Goal: Task Accomplishment & Management: Manage account settings

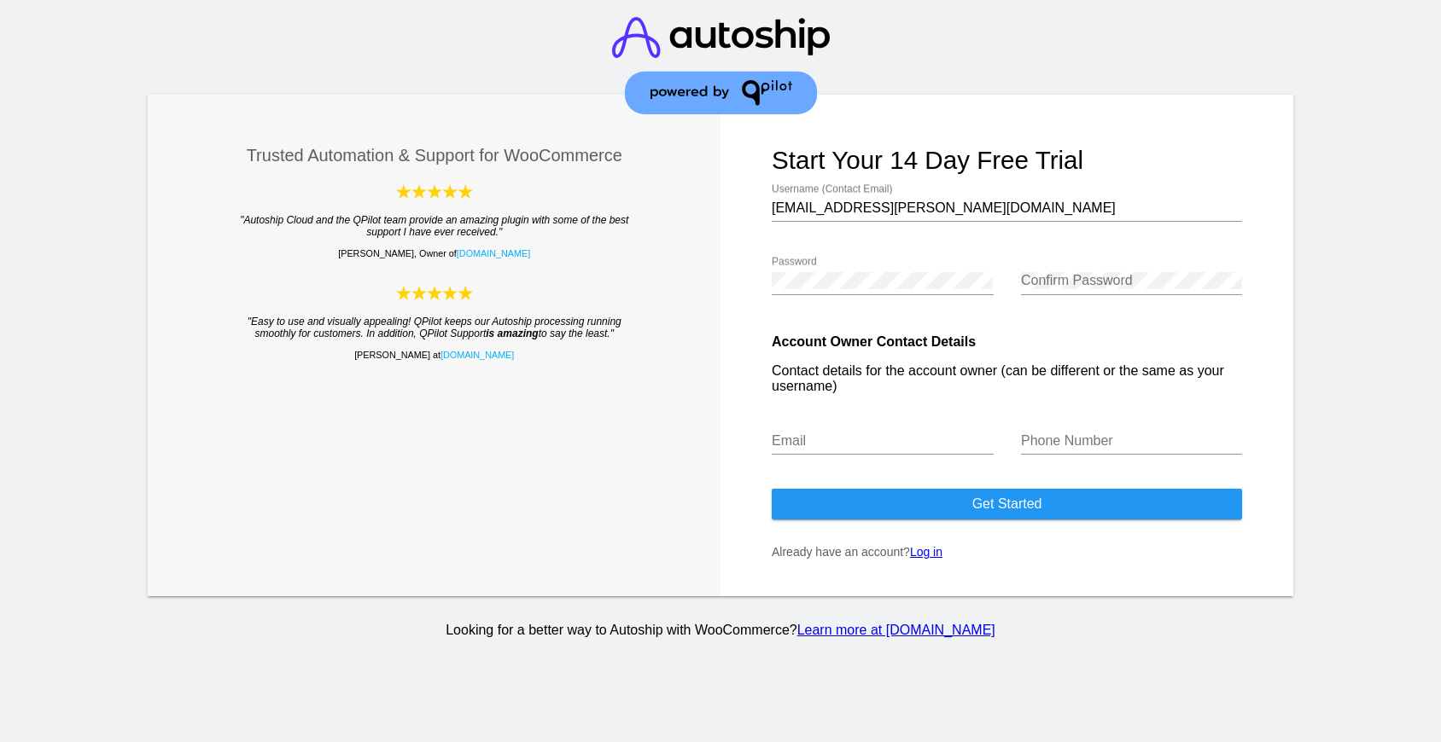
click at [929, 559] on link "Log in" at bounding box center [926, 552] width 32 height 14
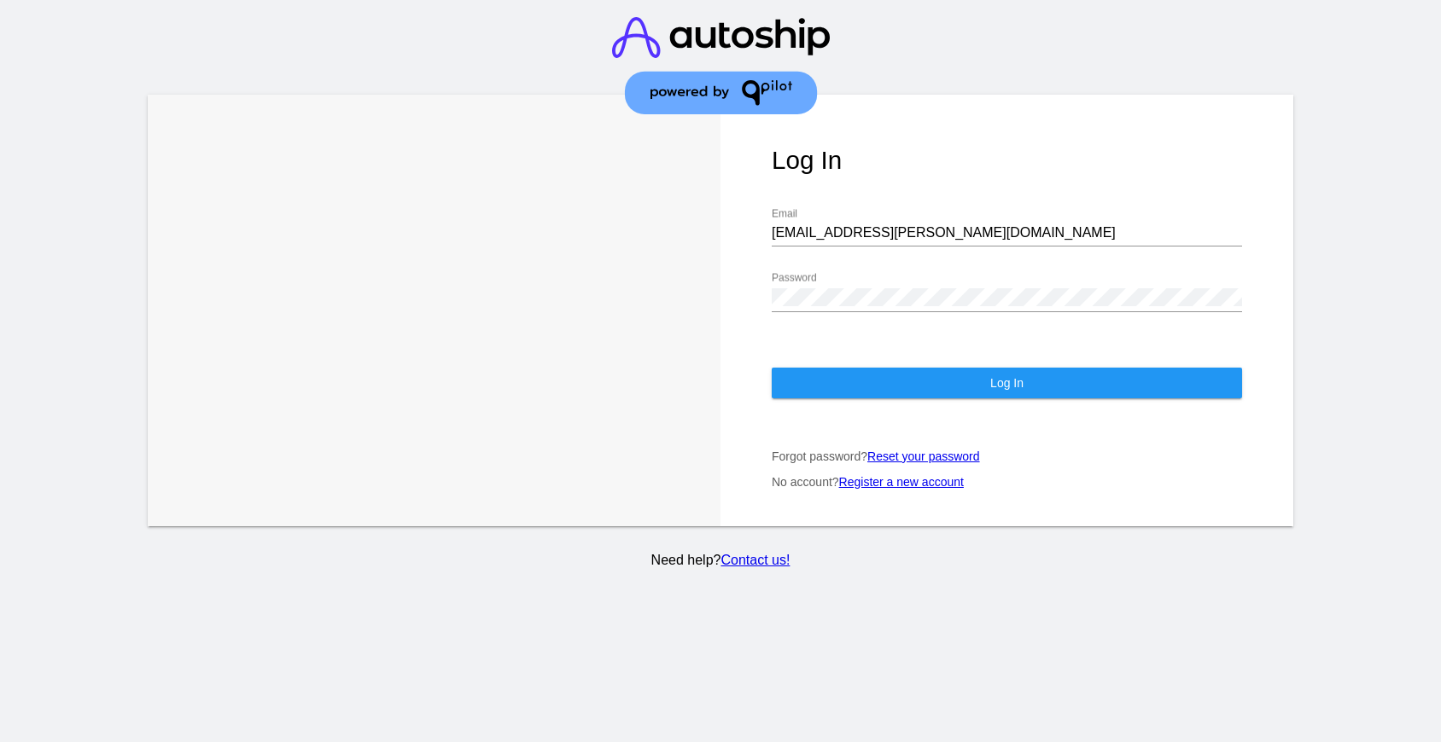
click at [902, 389] on div "Log In [EMAIL_ADDRESS][PERSON_NAME][DOMAIN_NAME] Email Password Log In Forgot p…" at bounding box center [1006, 311] width 573 height 432
click at [900, 371] on button "Log In" at bounding box center [1006, 383] width 470 height 31
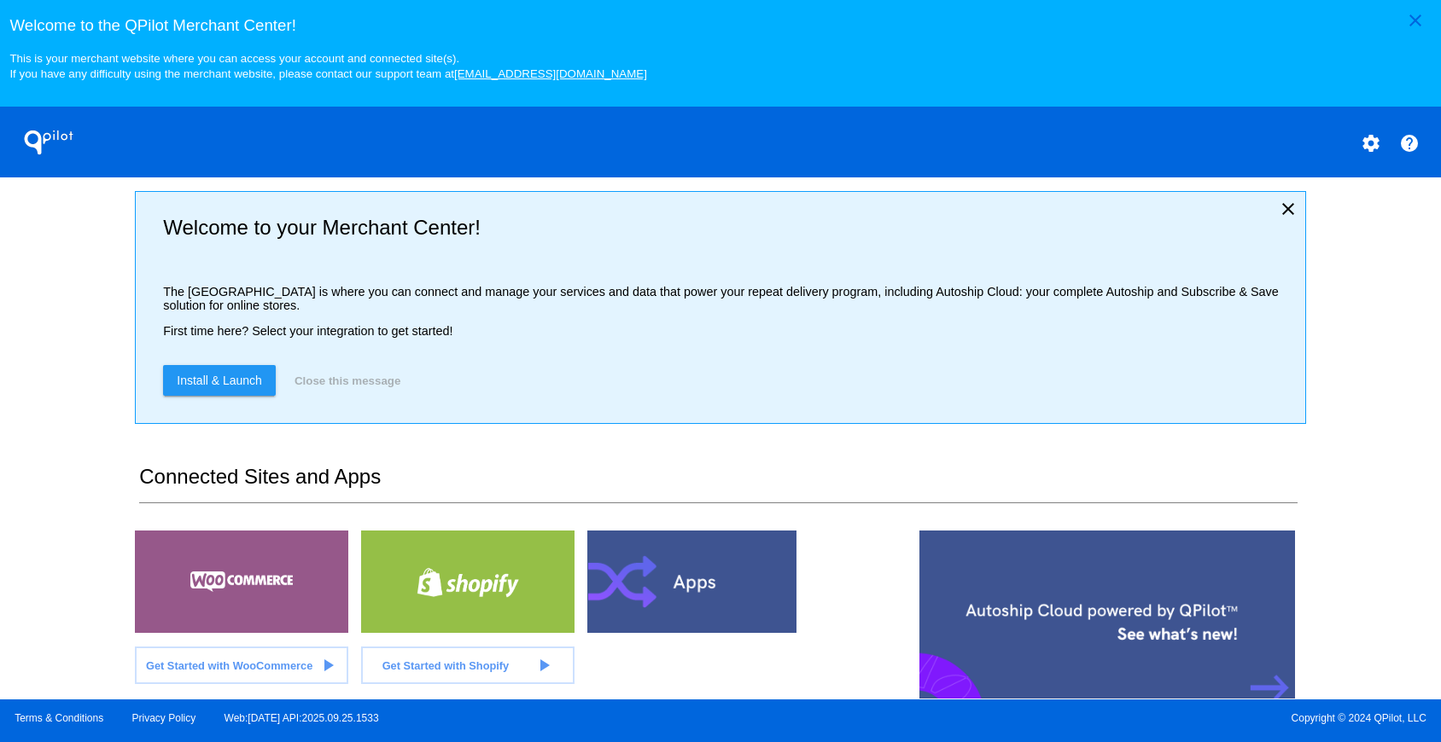
scroll to position [422, 0]
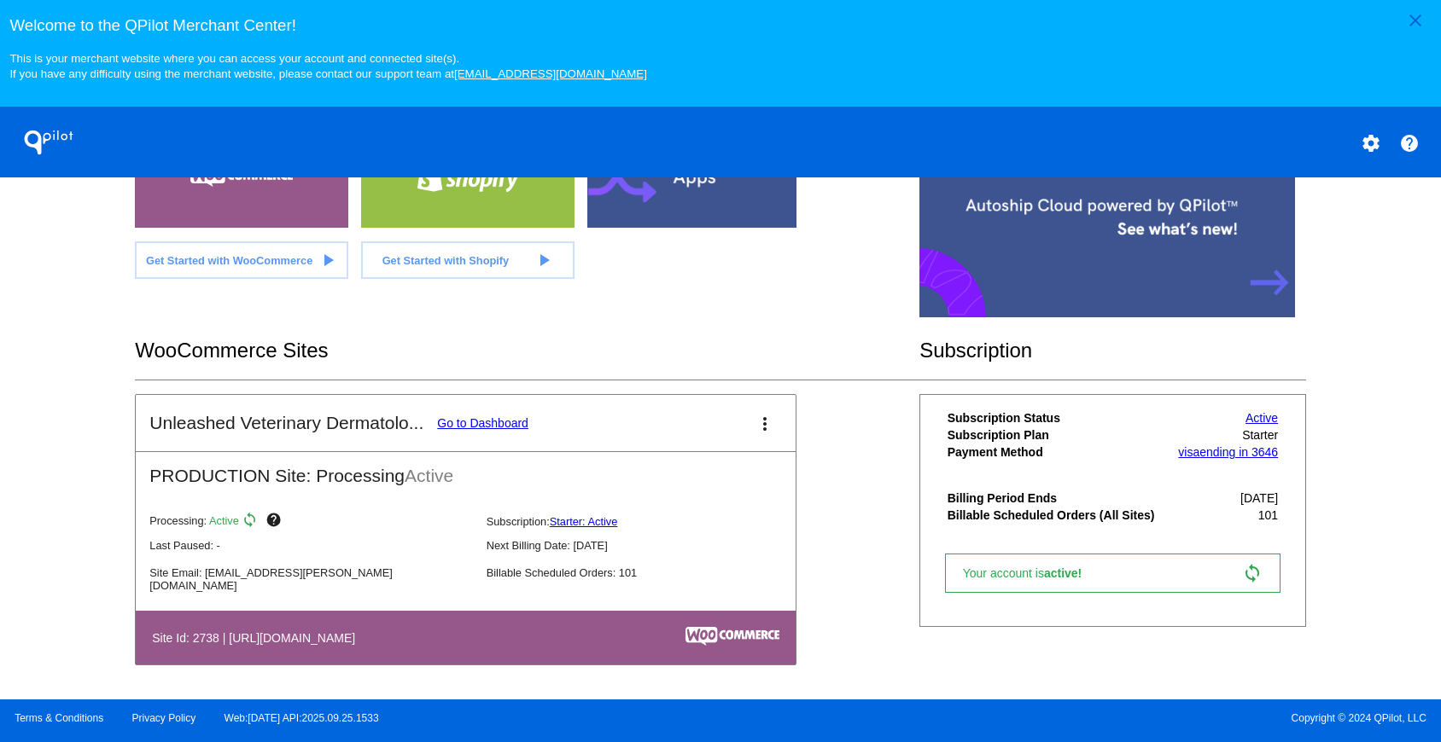
click at [472, 429] on link "Go to Dashboard" at bounding box center [482, 423] width 91 height 14
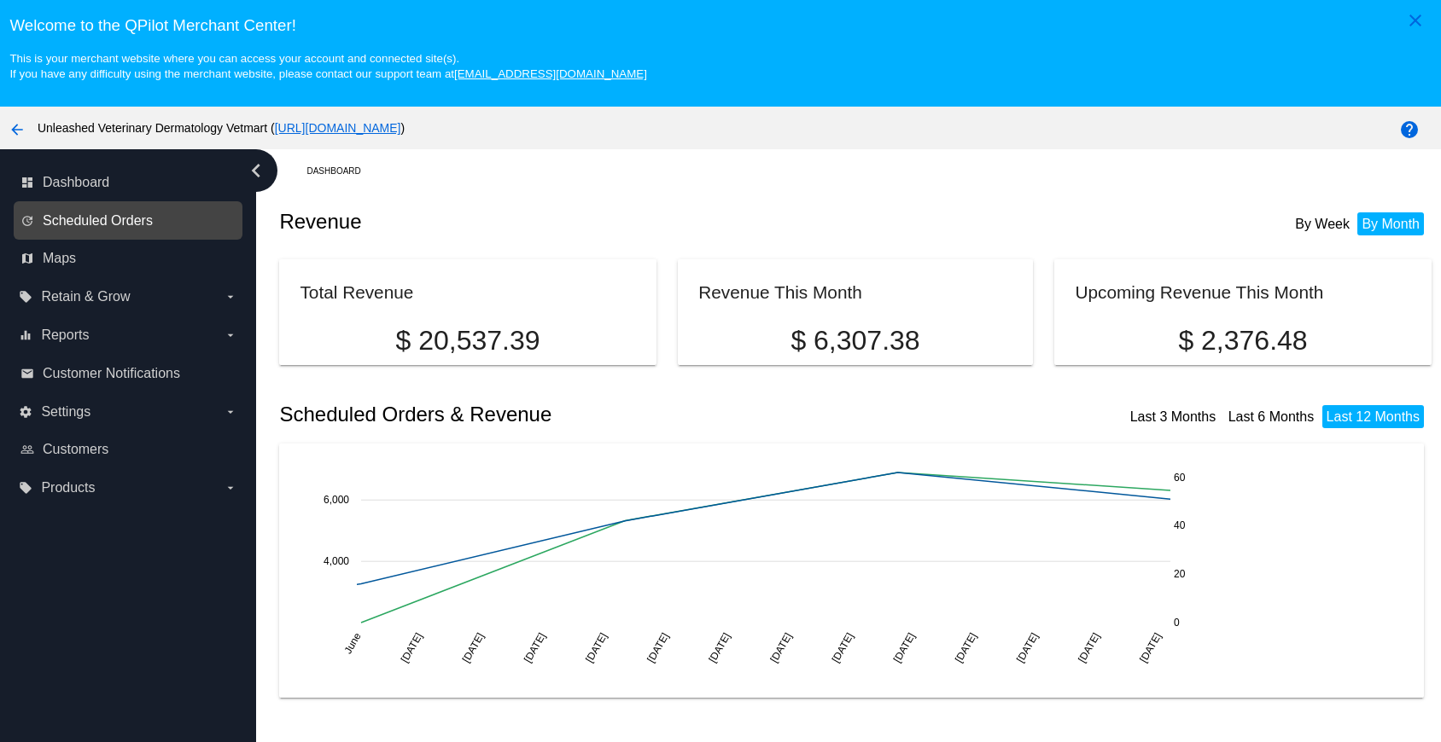
click at [96, 229] on span "Scheduled Orders" at bounding box center [98, 220] width 110 height 15
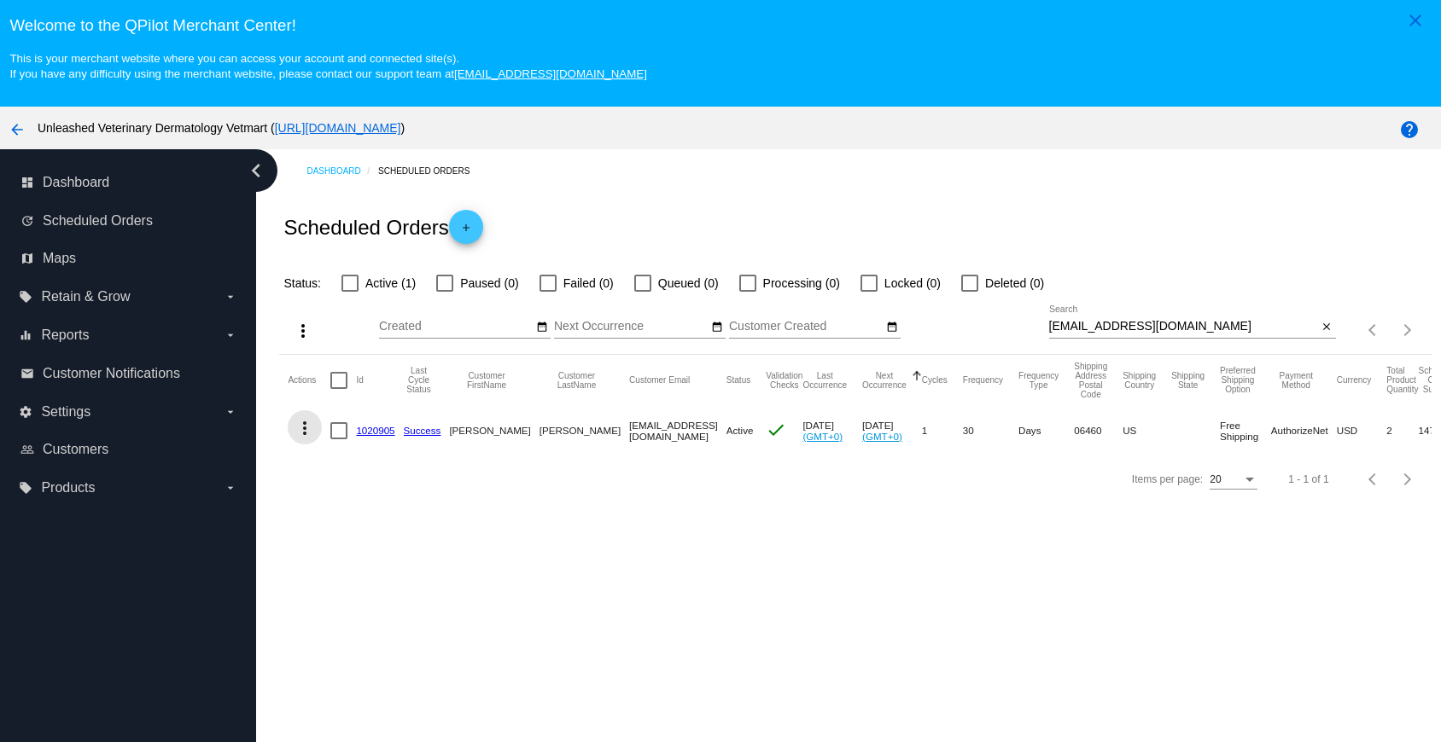
click at [301, 439] on mat-icon "more_vert" at bounding box center [304, 428] width 20 height 20
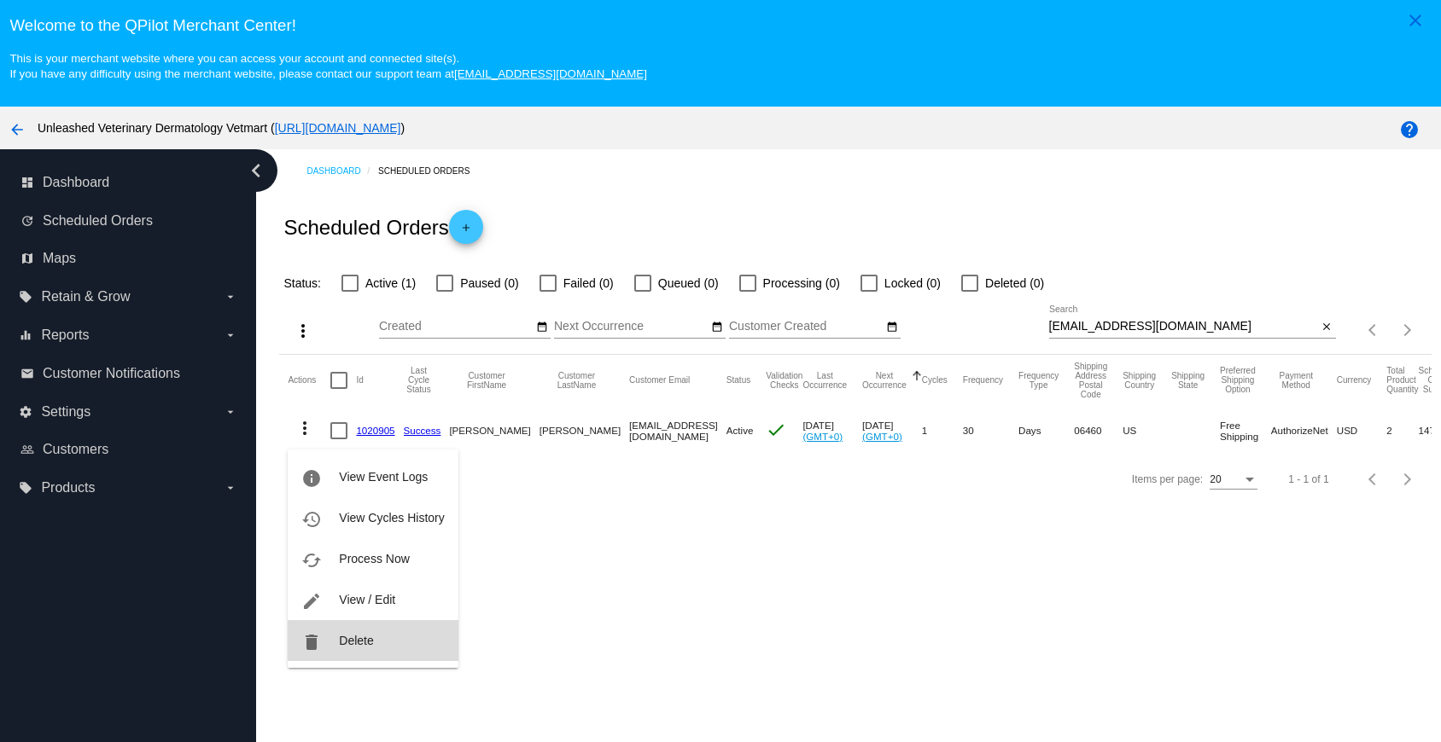
click at [350, 644] on span "Delete" at bounding box center [356, 641] width 34 height 14
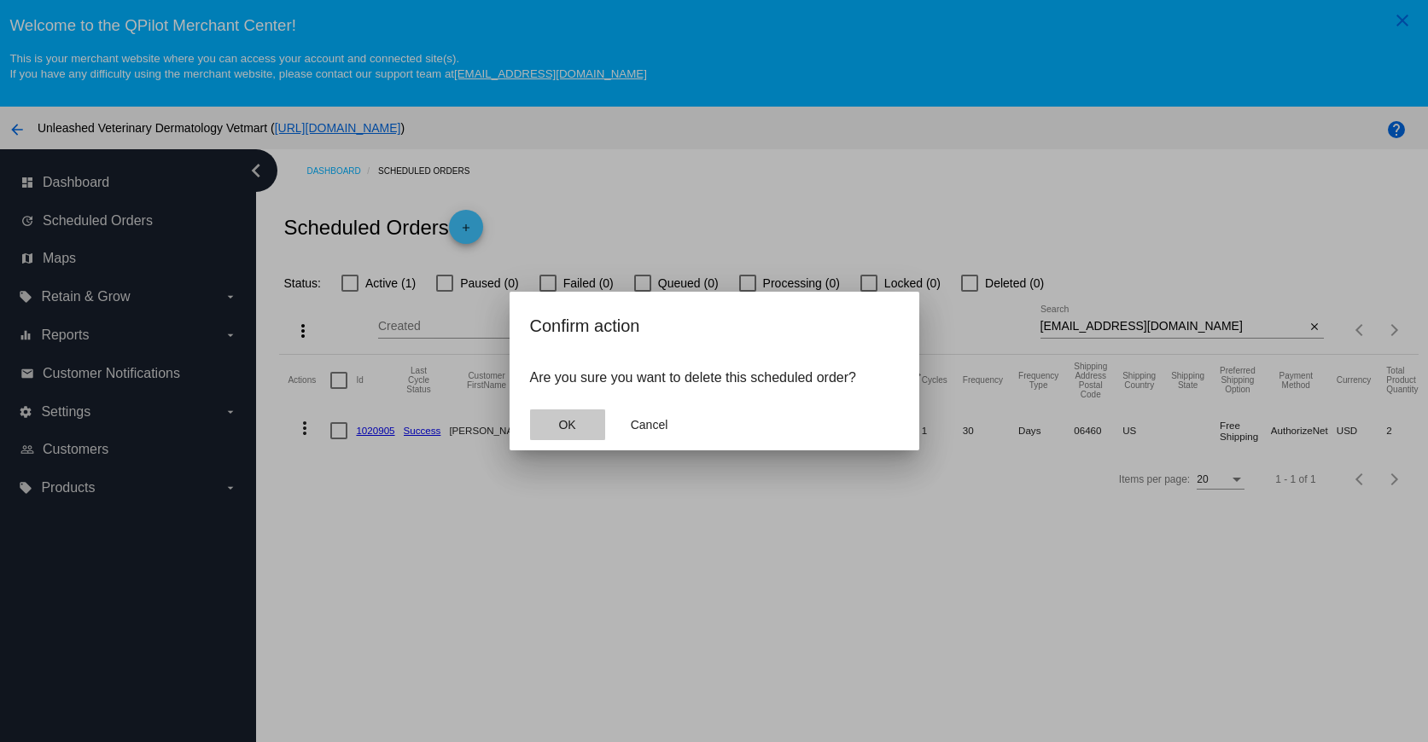
click at [589, 428] on button "OK" at bounding box center [567, 425] width 75 height 31
